Goal: Task Accomplishment & Management: Manage account settings

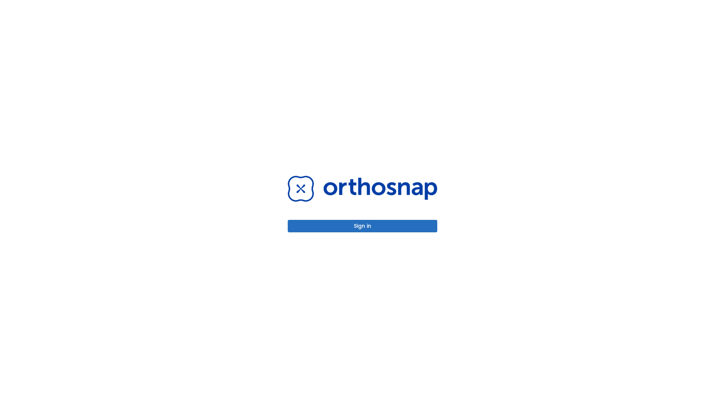
click at [363, 226] on button "Sign in" at bounding box center [363, 226] width 150 height 12
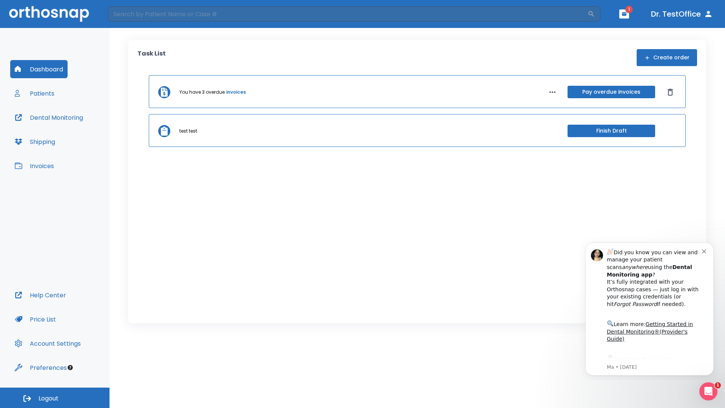
click at [55, 398] on span "Logout" at bounding box center [49, 398] width 20 height 8
